Goal: Task Accomplishment & Management: Use online tool/utility

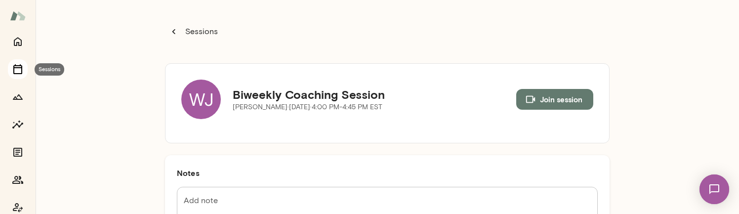
click at [18, 71] on icon "Sessions" at bounding box center [18, 69] width 12 height 12
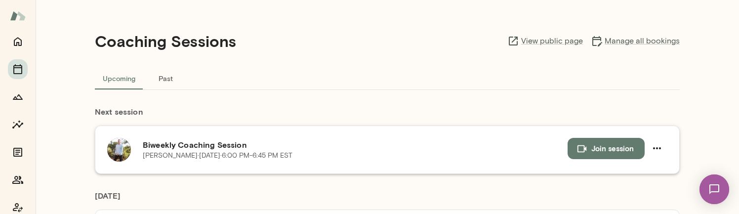
click at [596, 150] on button "Join session" at bounding box center [605, 148] width 77 height 21
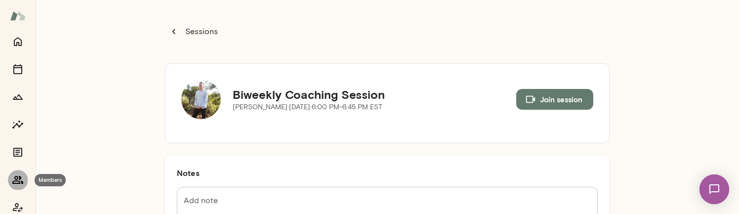
click at [18, 178] on icon "Members" at bounding box center [18, 180] width 12 height 12
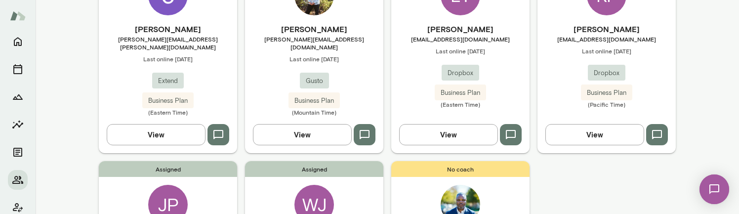
scroll to position [81, 0]
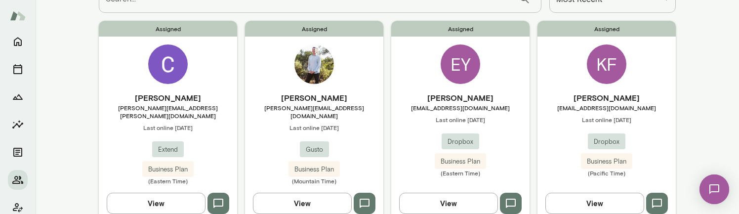
click at [728, 187] on img at bounding box center [714, 189] width 40 height 40
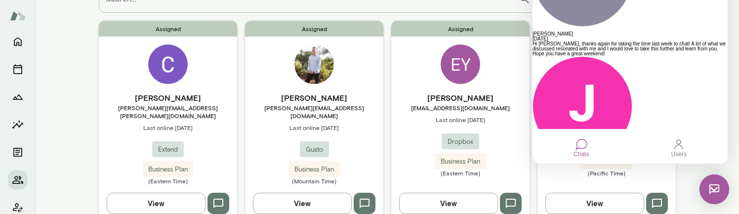
scroll to position [156, 0]
click at [364, 199] on icon "button" at bounding box center [364, 203] width 10 height 9
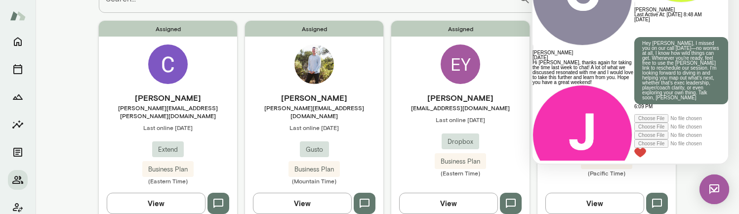
scroll to position [105, 0]
